Goal: Navigation & Orientation: Find specific page/section

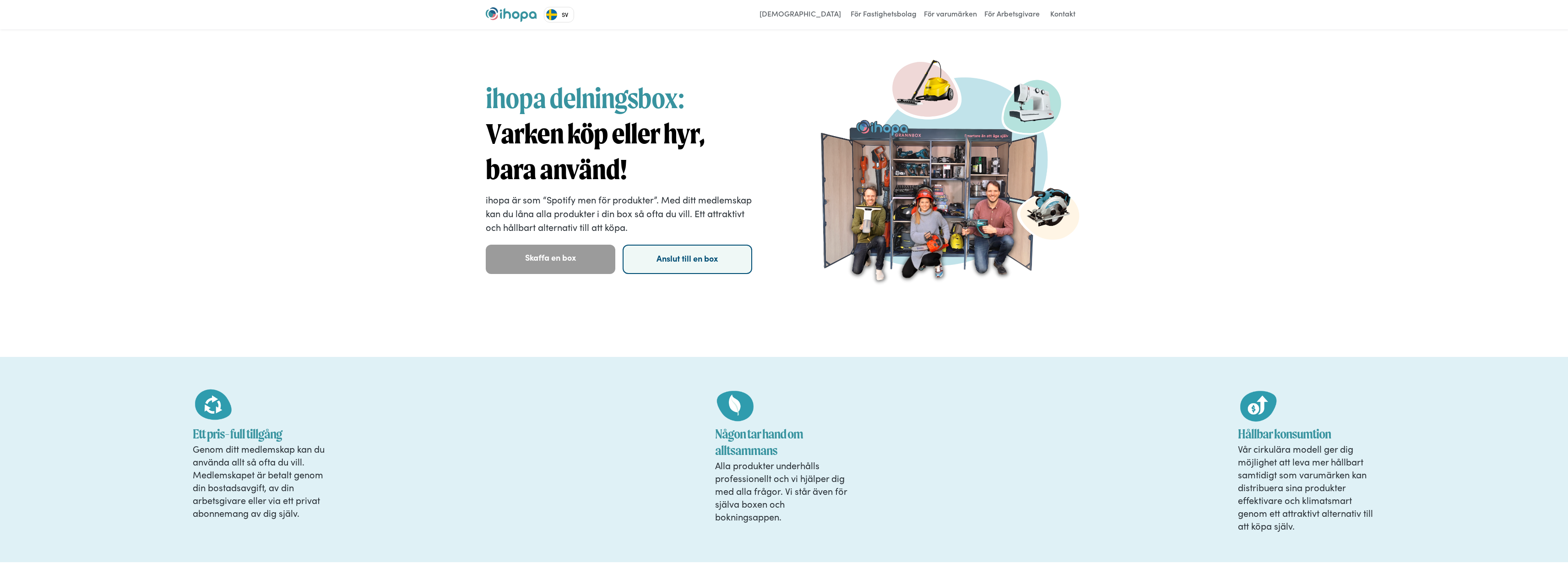
click at [690, 264] on link "Anslut till en box" at bounding box center [687, 259] width 130 height 29
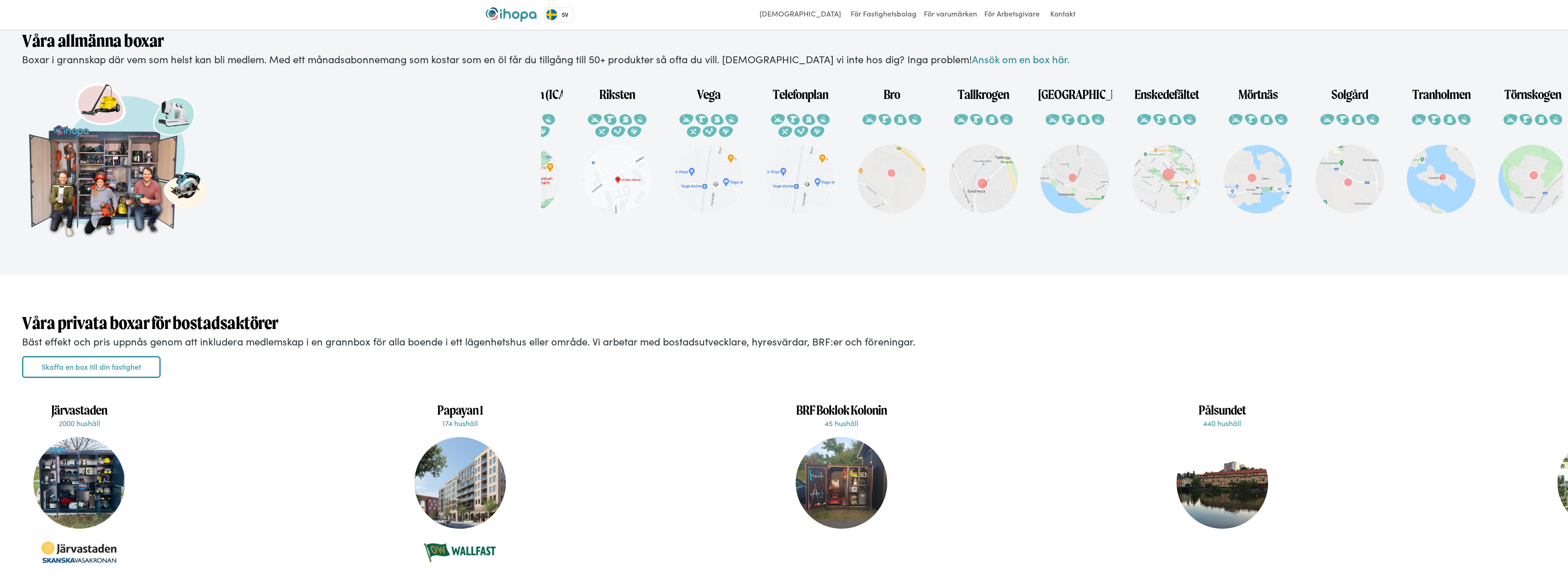
scroll to position [0, 168]
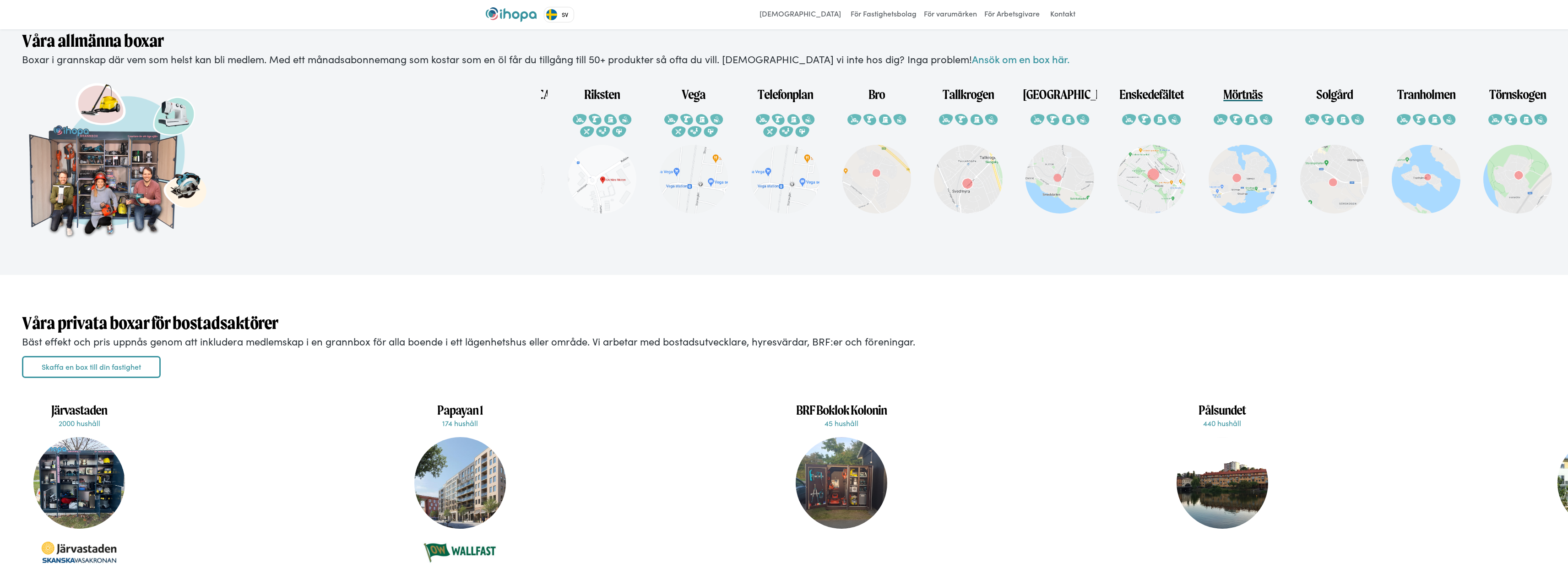
click at [1237, 186] on img at bounding box center [1243, 179] width 69 height 69
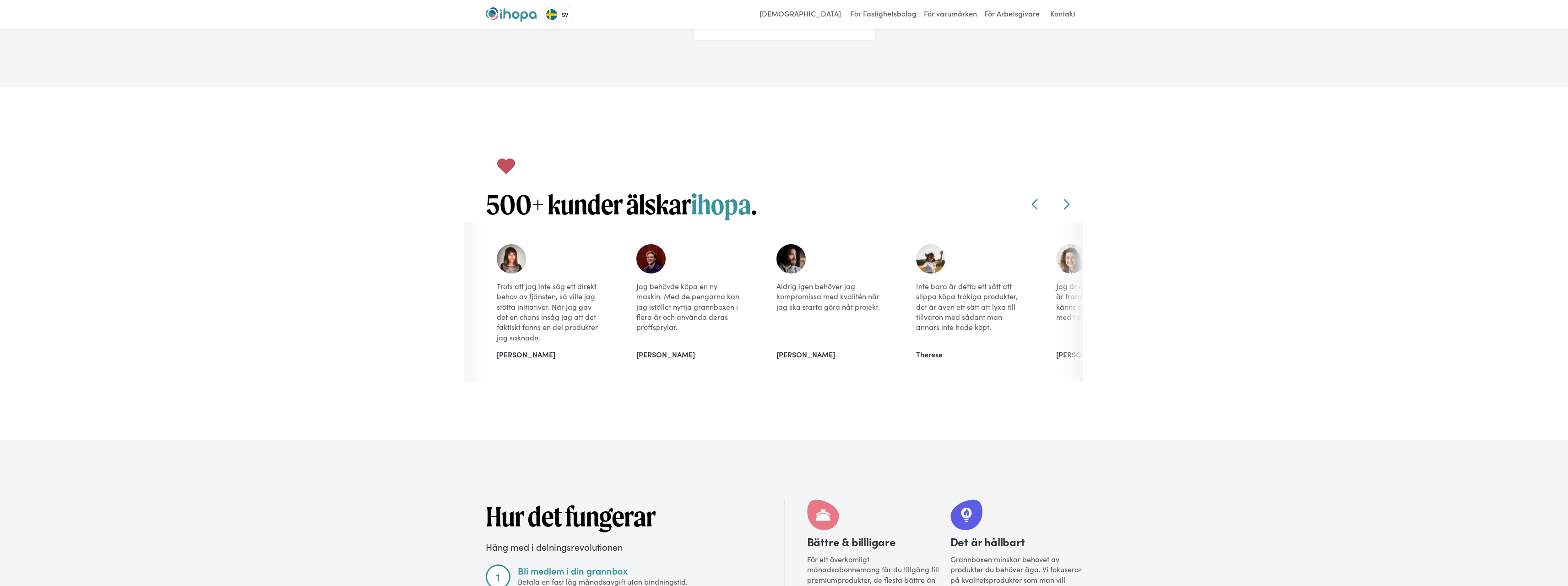
scroll to position [1008, 0]
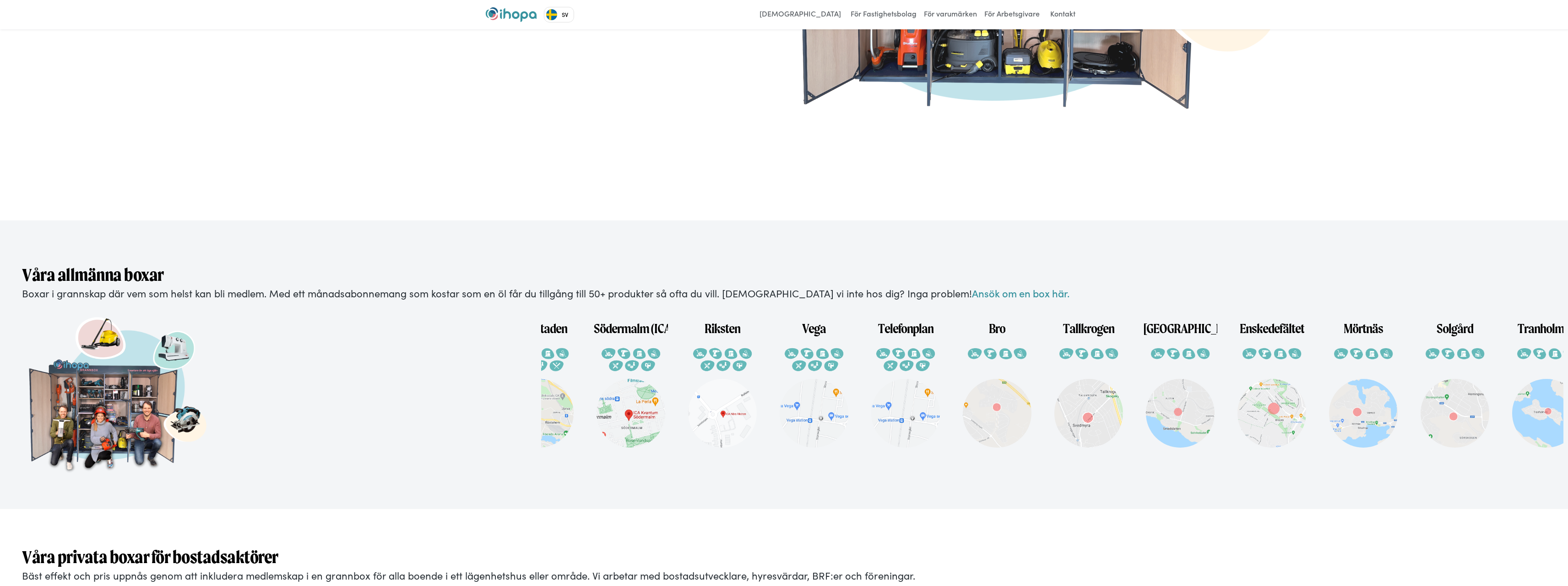
scroll to position [0, 168]
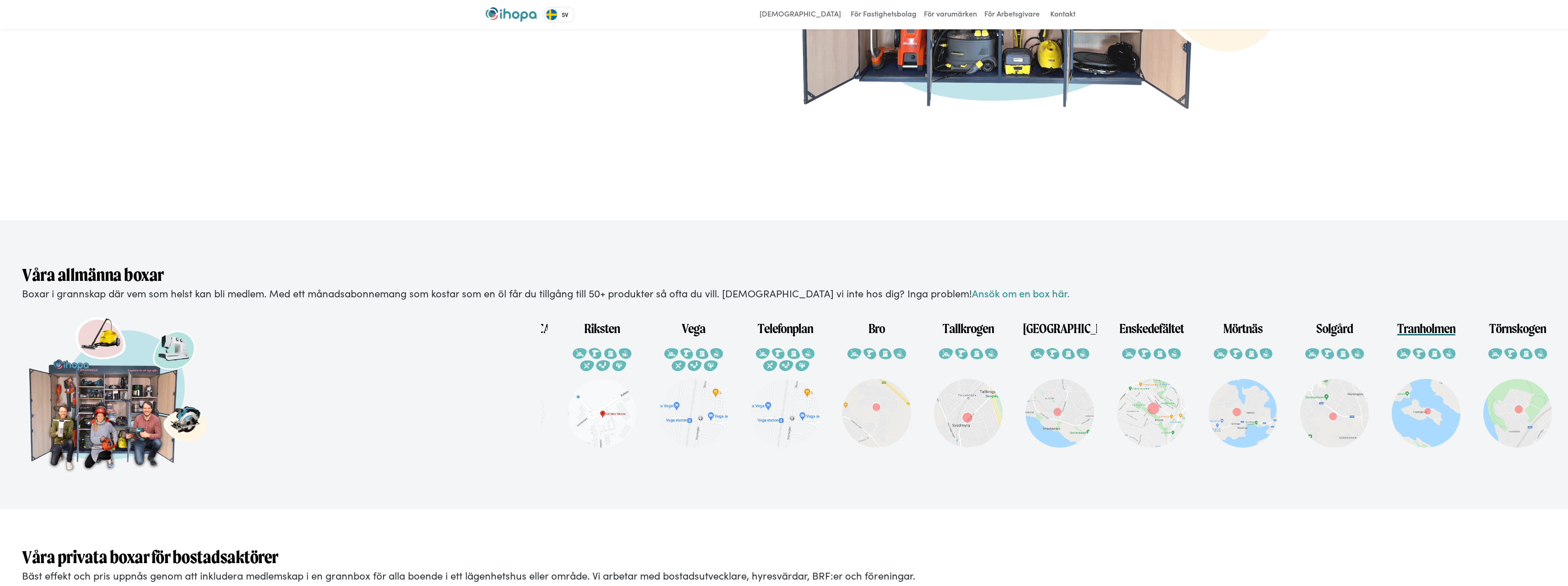
click at [1429, 379] on img at bounding box center [1426, 413] width 69 height 69
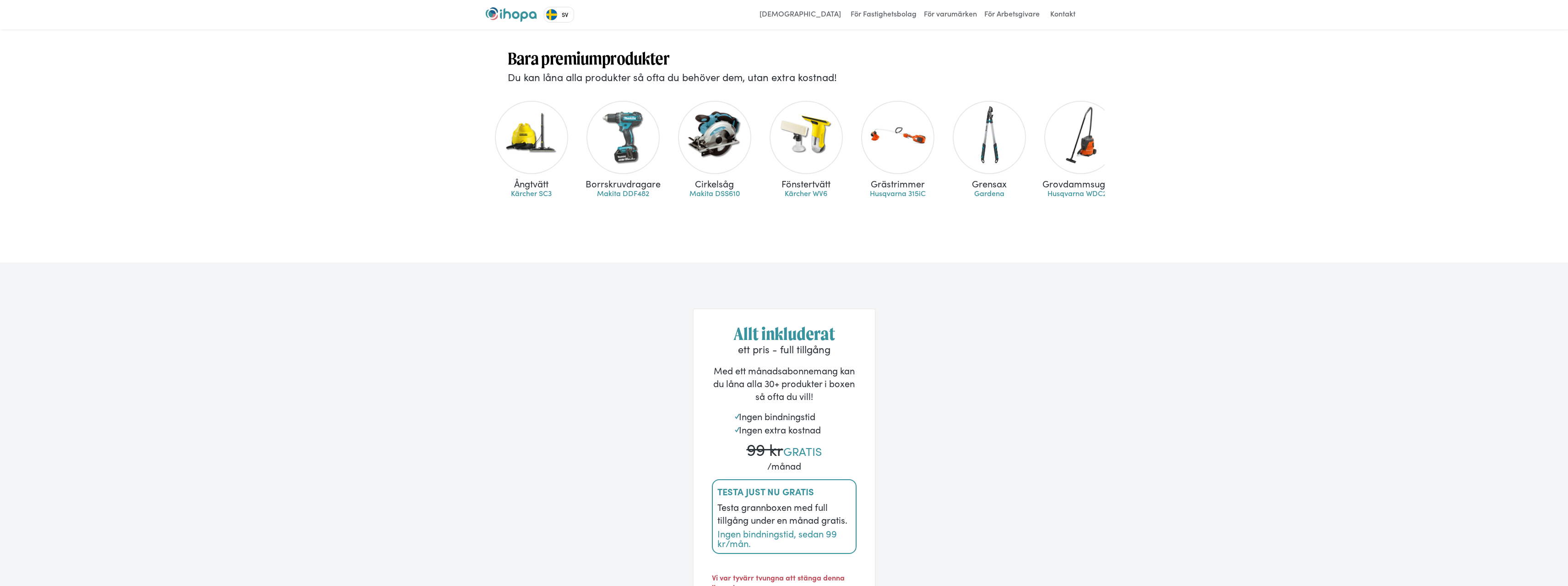
scroll to position [504, 0]
